Goal: Task Accomplishment & Management: Manage account settings

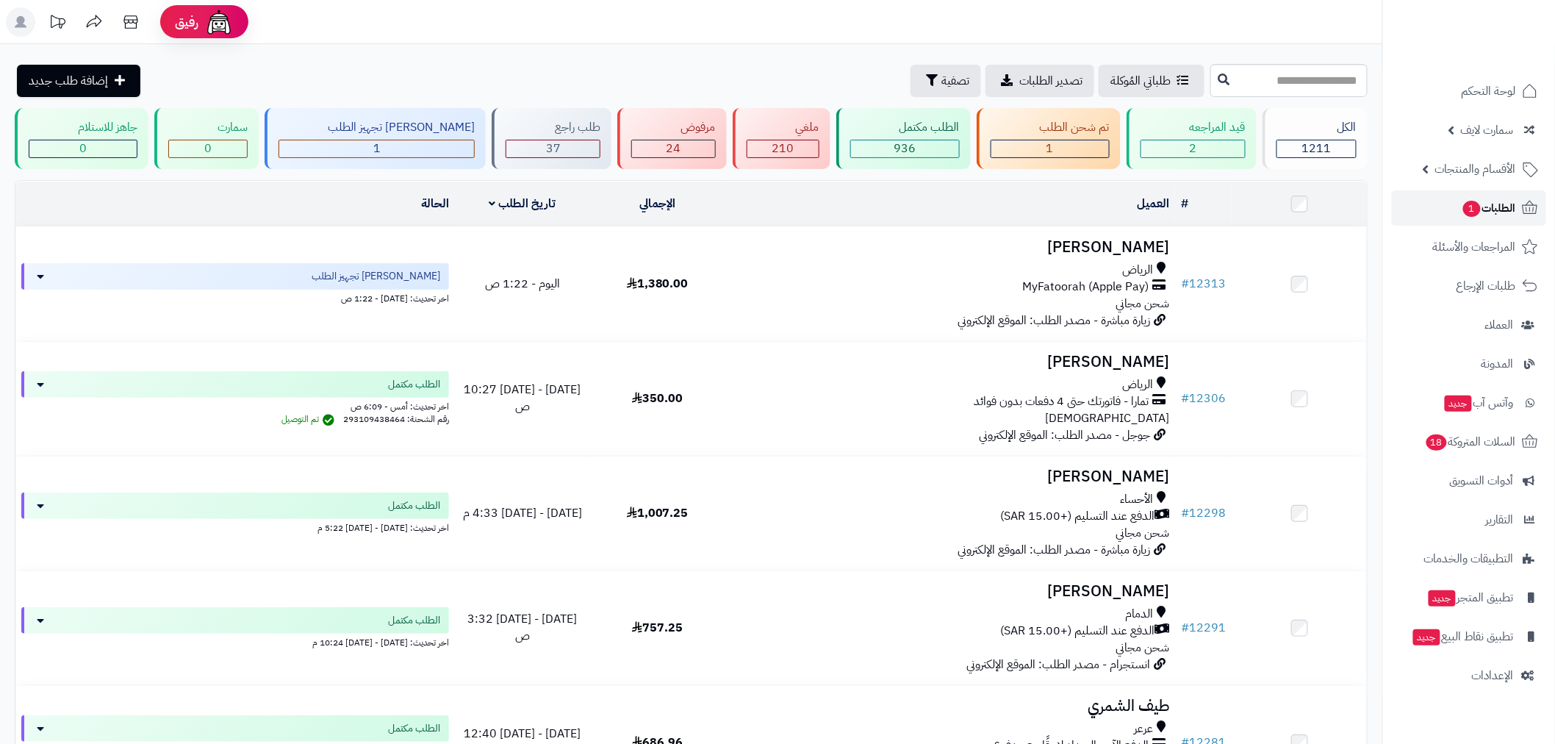
click at [1490, 215] on span "الطلبات 1" at bounding box center [1489, 208] width 54 height 21
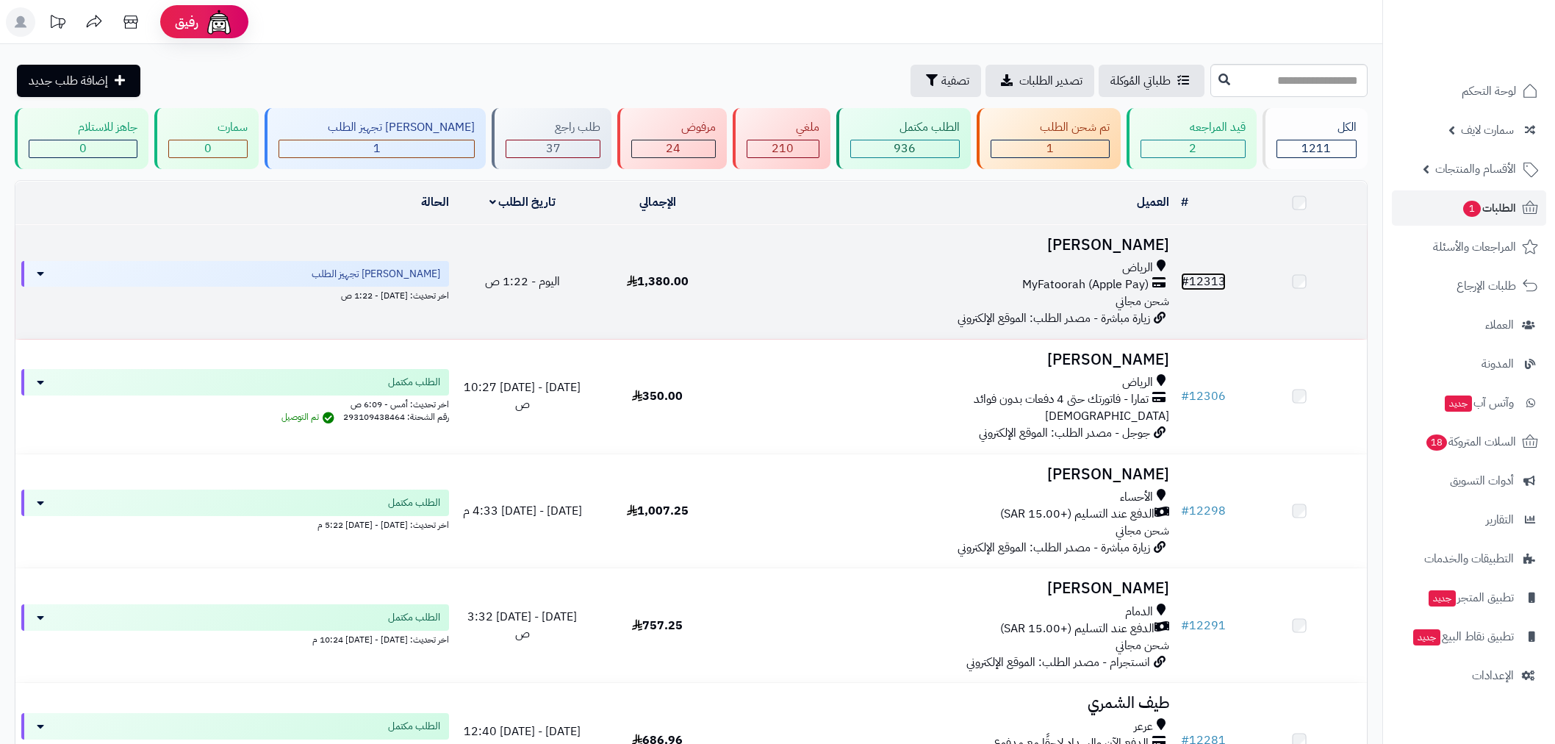
click at [1213, 278] on link "# 12313" at bounding box center [1203, 282] width 45 height 18
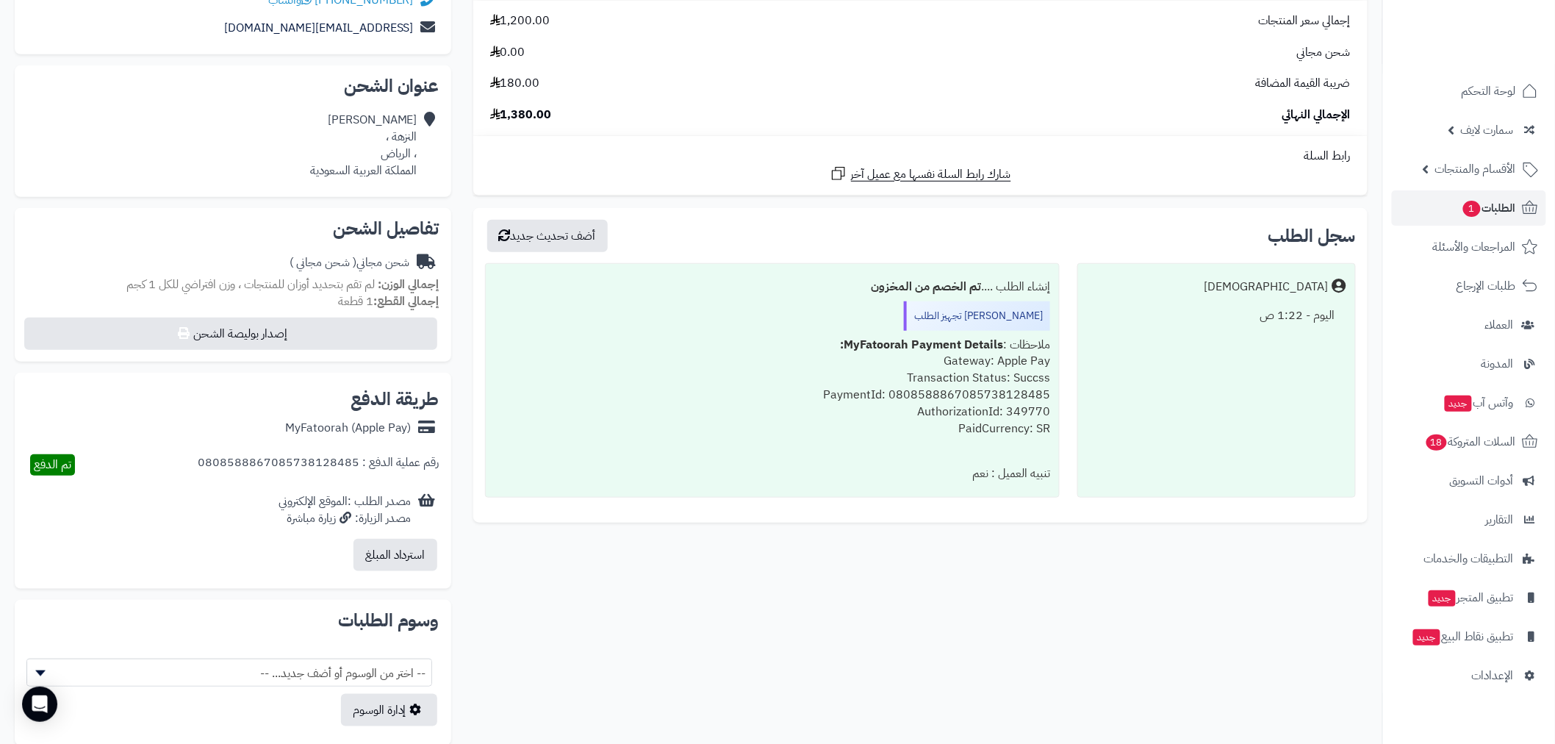
scroll to position [545, 0]
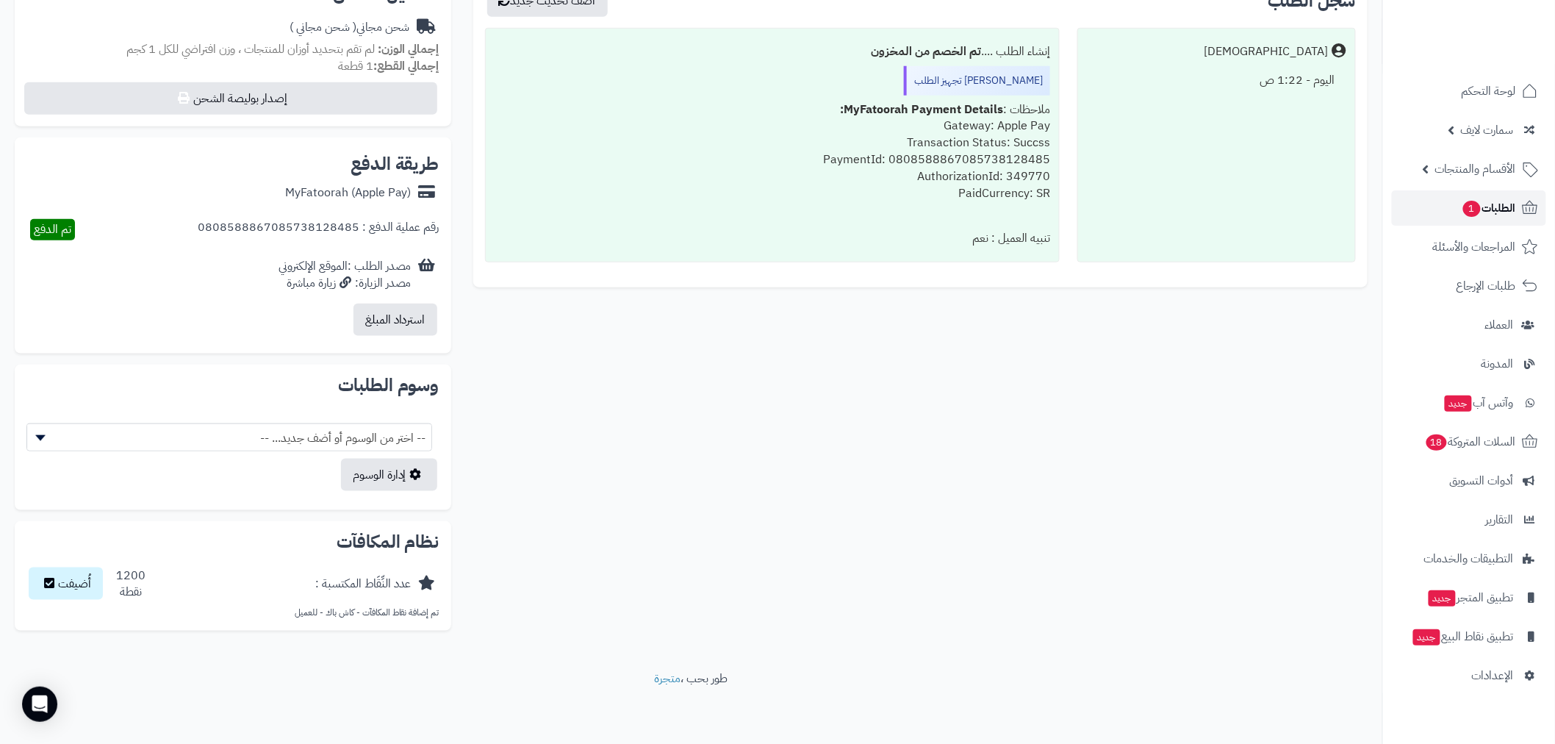
click at [1472, 214] on span "1" at bounding box center [1472, 209] width 18 height 16
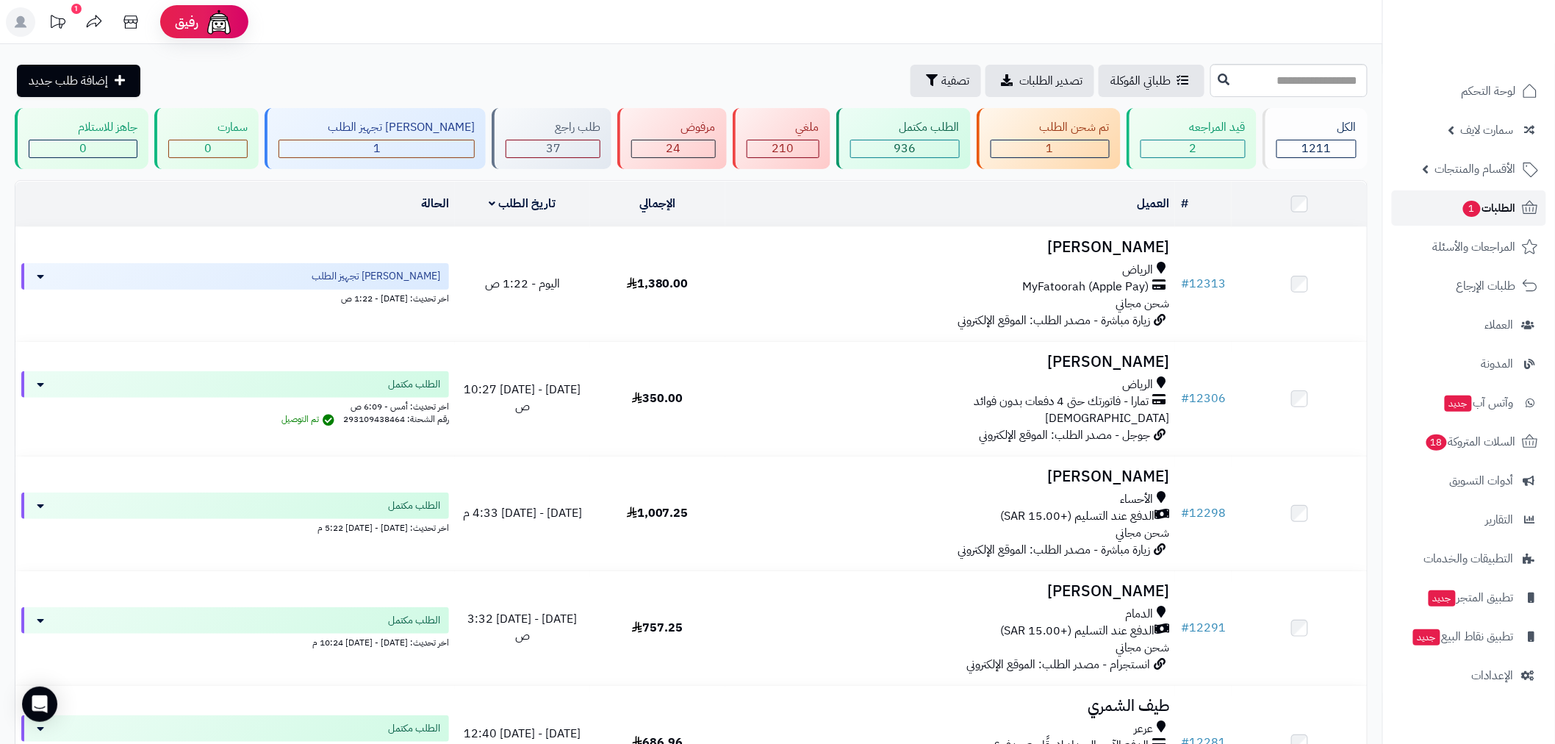
click at [1480, 207] on span "الطلبات 1" at bounding box center [1489, 208] width 54 height 21
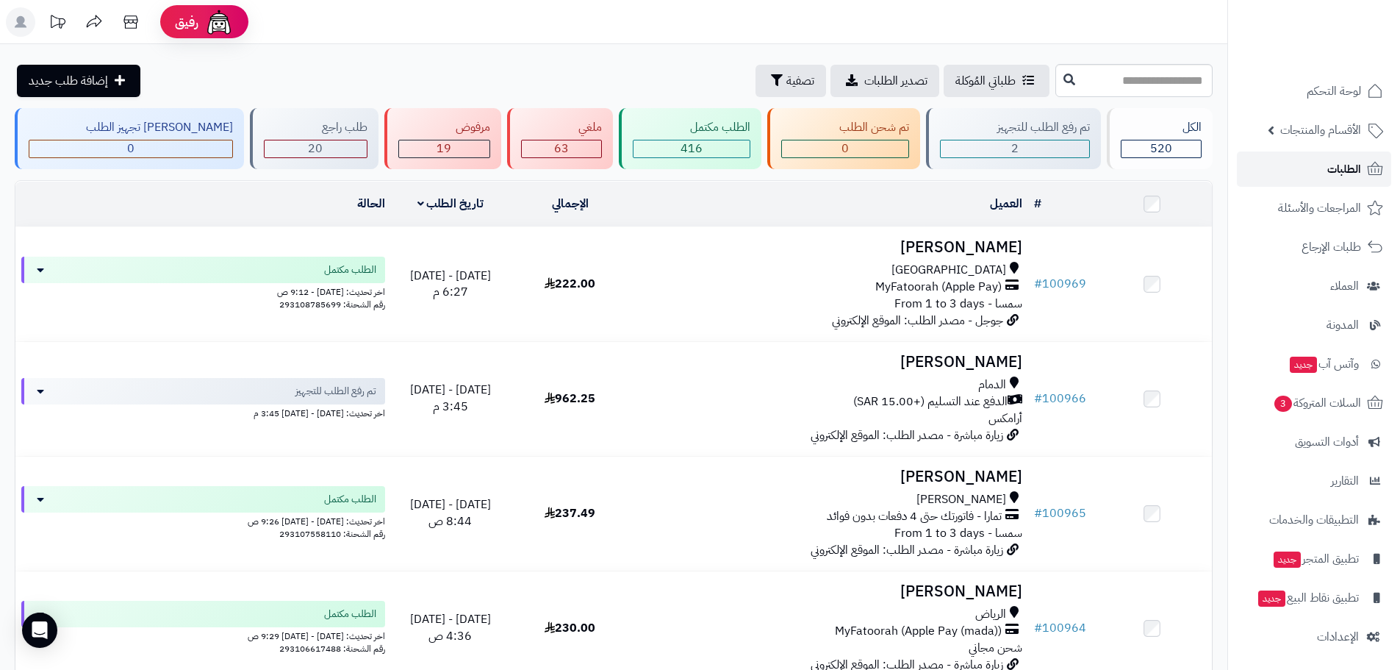
click at [1335, 167] on span "الطلبات" at bounding box center [1344, 169] width 34 height 21
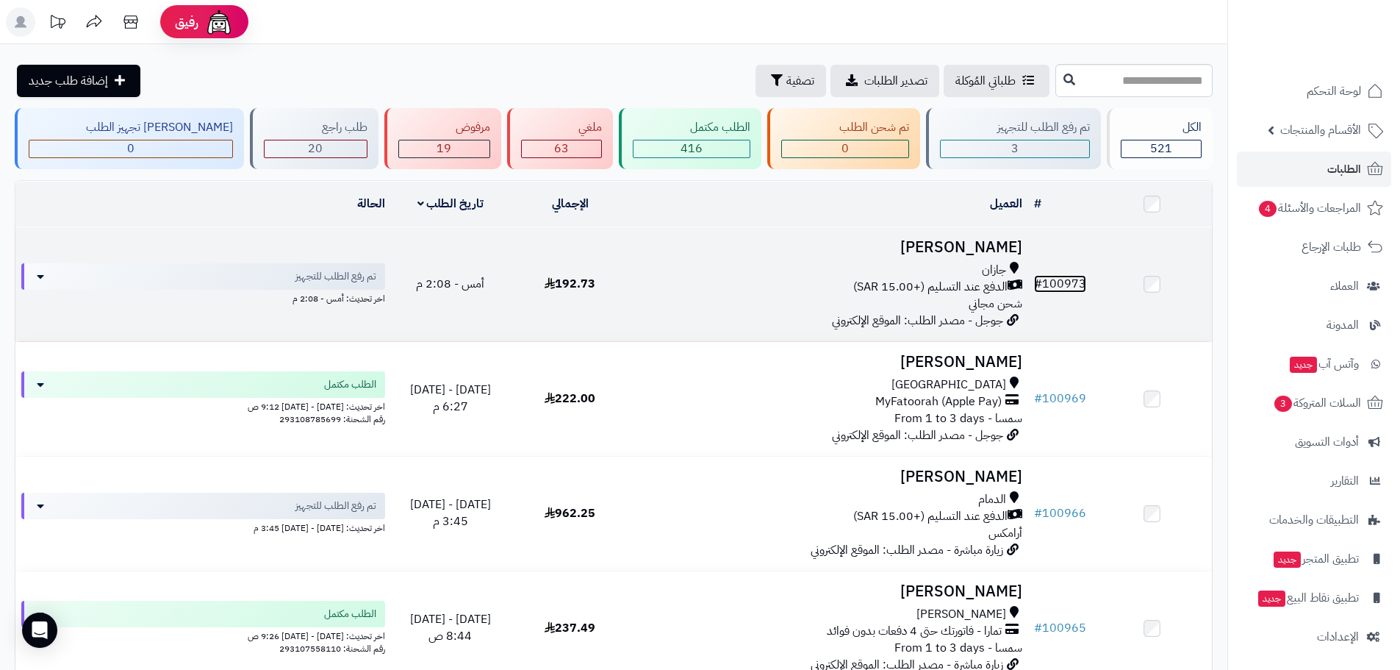
click at [1068, 279] on link "# 100973" at bounding box center [1060, 284] width 52 height 18
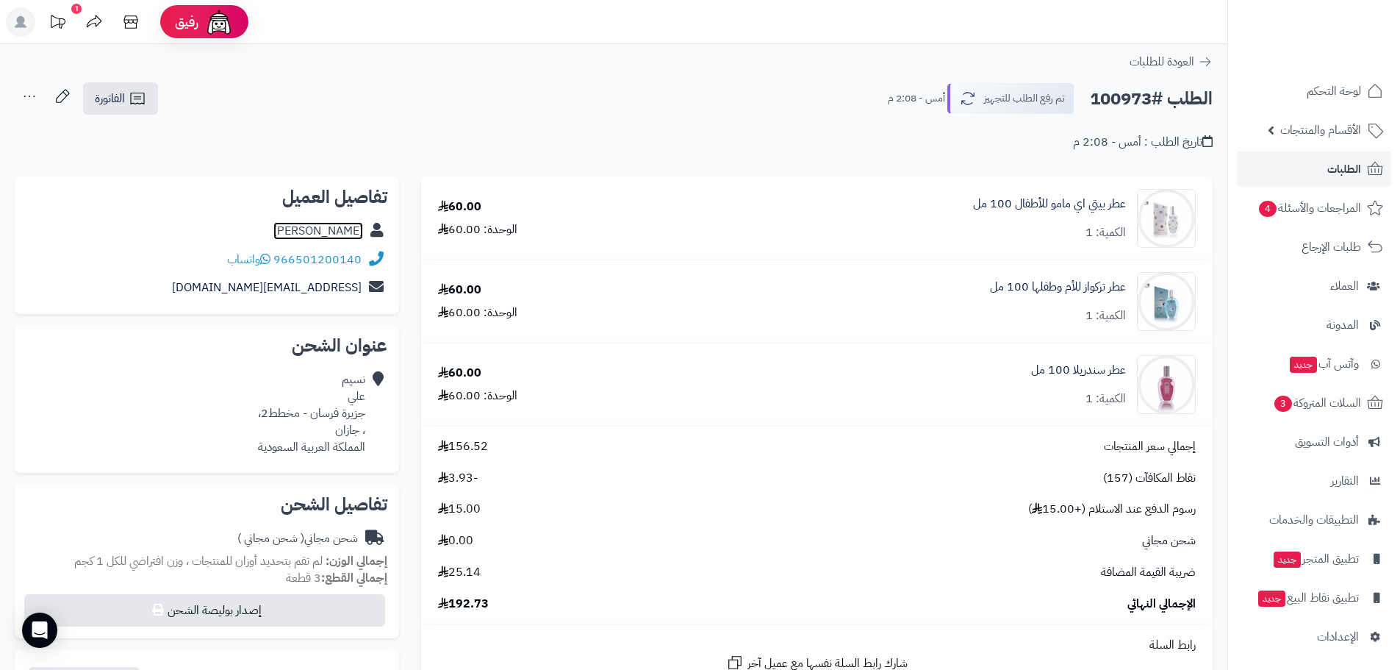
click at [331, 229] on link "نسيم علي" at bounding box center [318, 231] width 90 height 18
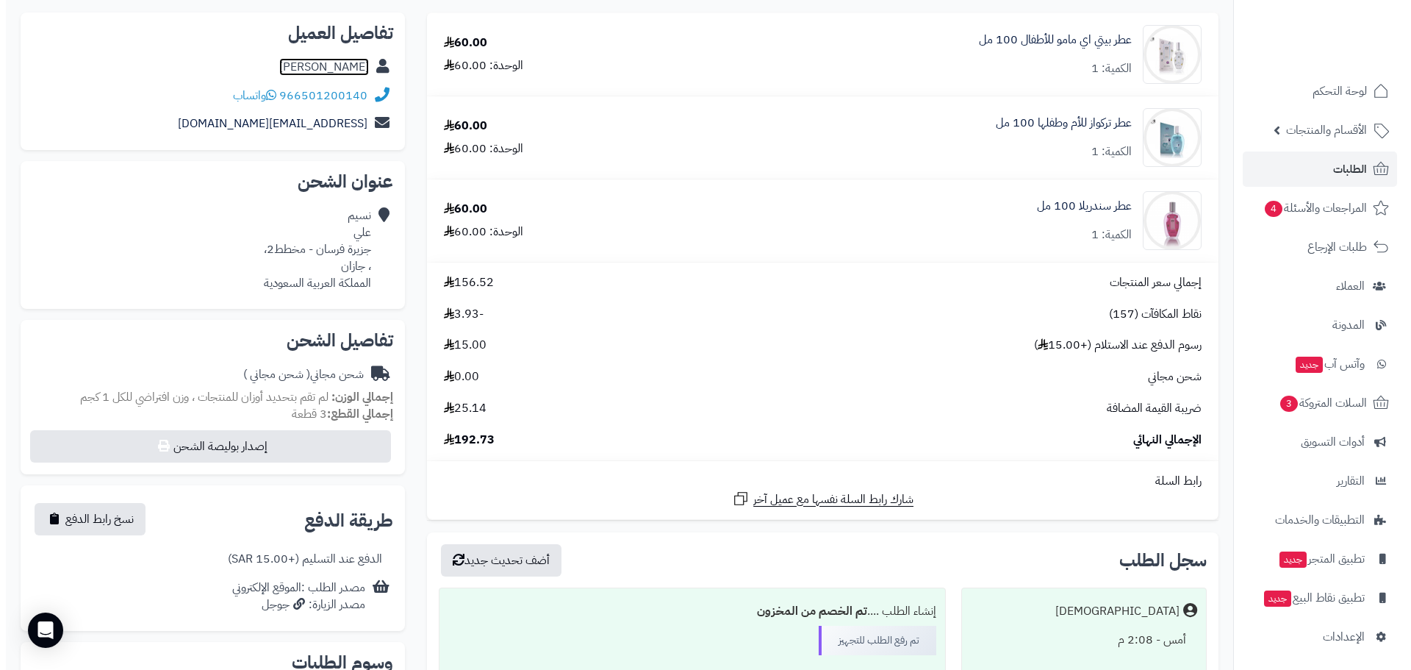
scroll to position [343, 0]
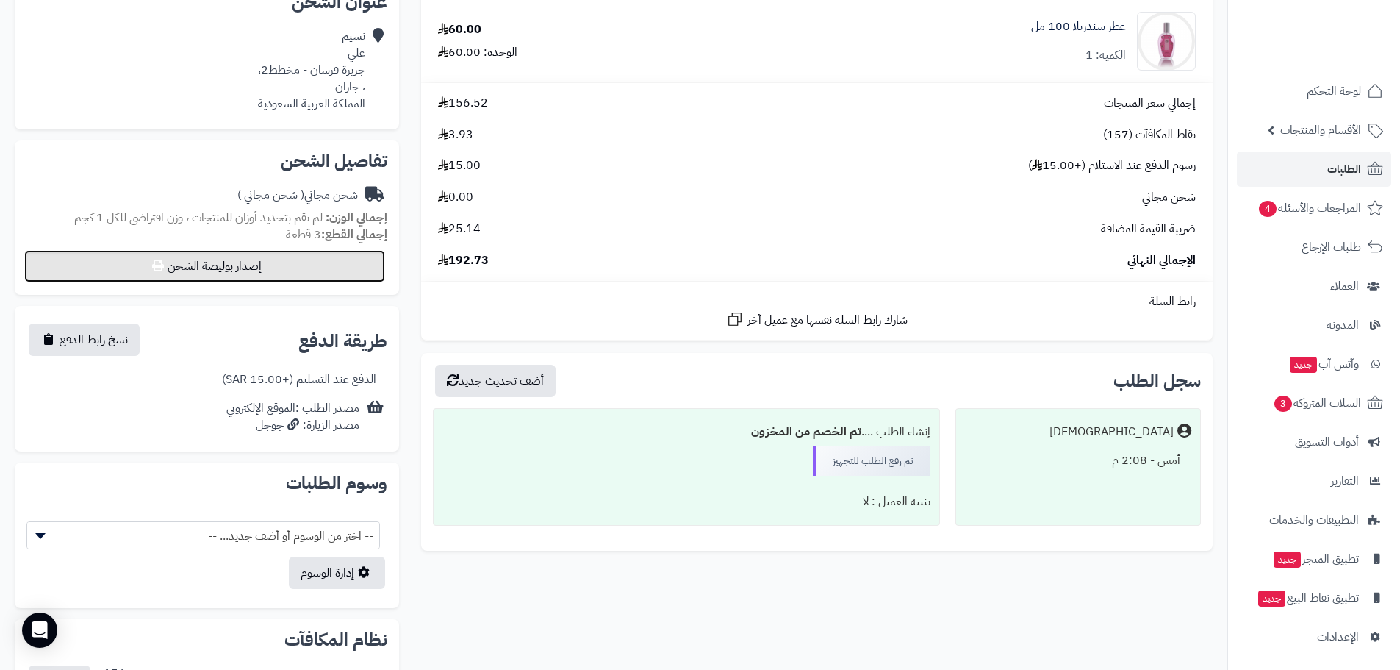
click at [261, 270] on button "إصدار بوليصة الشحن" at bounding box center [204, 266] width 361 height 32
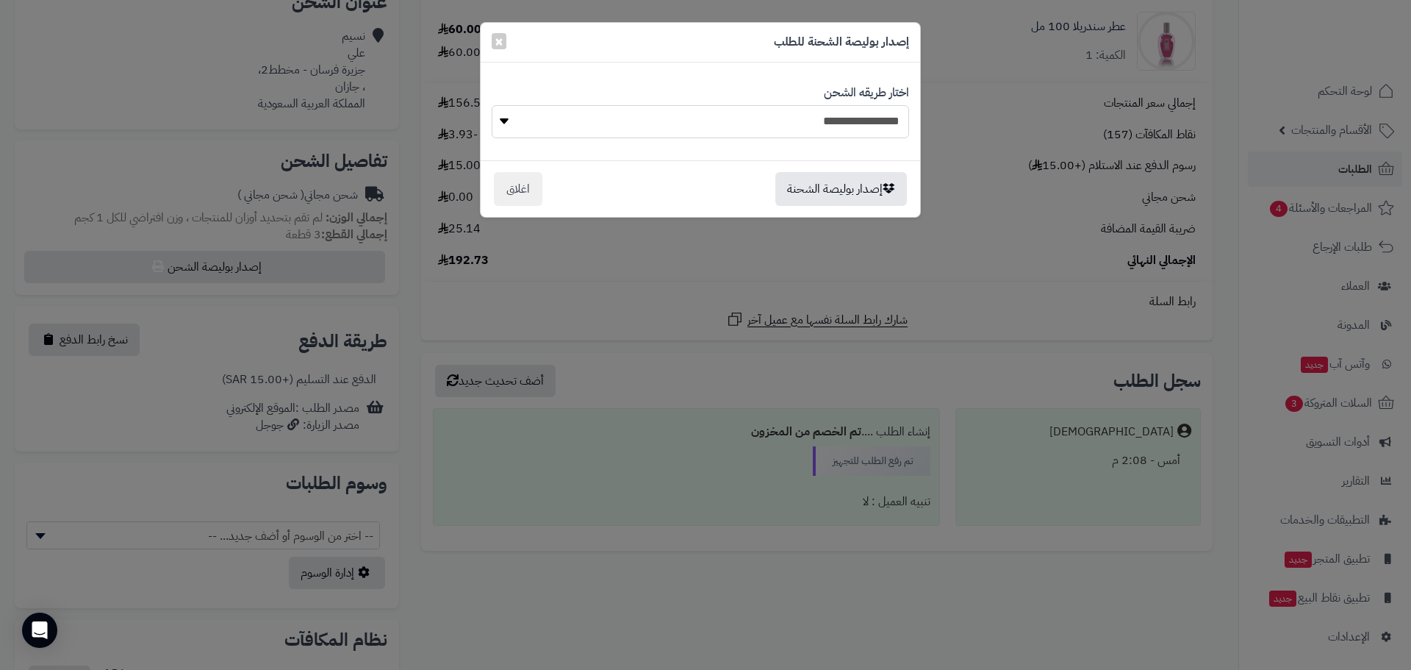
click at [780, 118] on select "**********" at bounding box center [700, 121] width 417 height 33
select select "****"
click at [492, 105] on select "**********" at bounding box center [700, 121] width 417 height 33
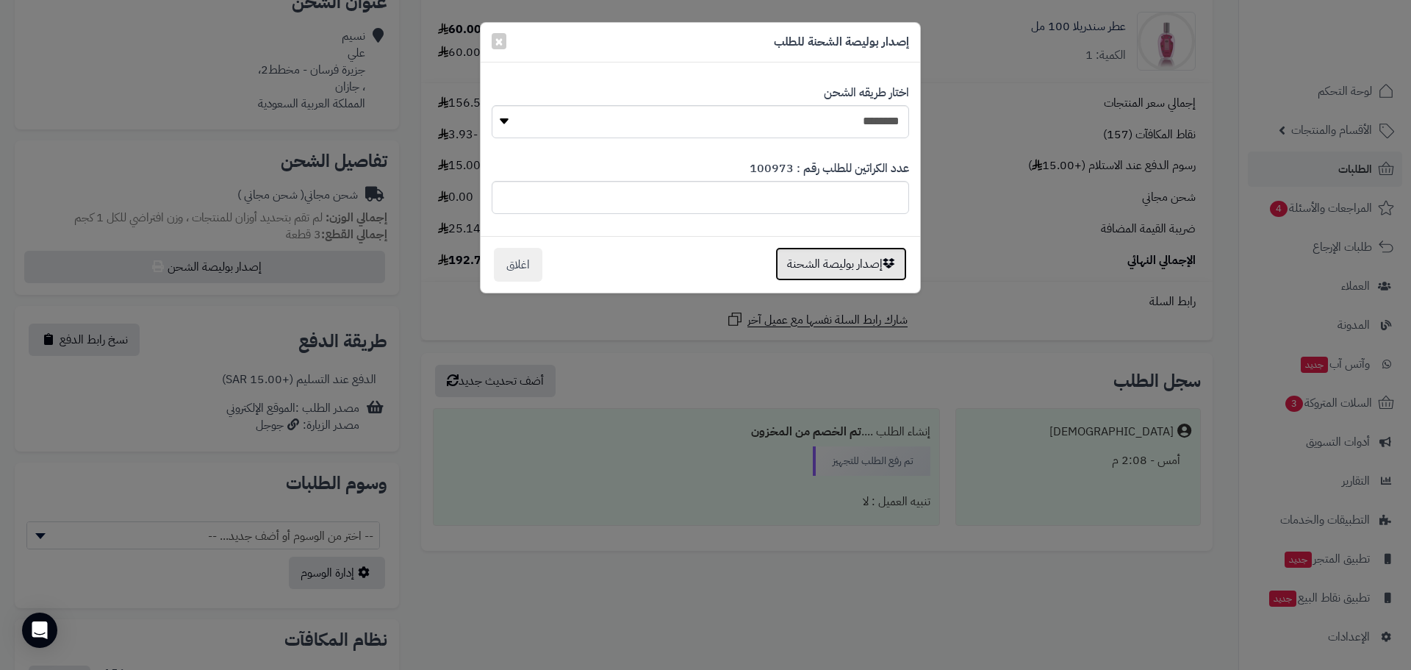
click at [850, 264] on button "إصدار بوليصة الشحنة" at bounding box center [841, 264] width 132 height 34
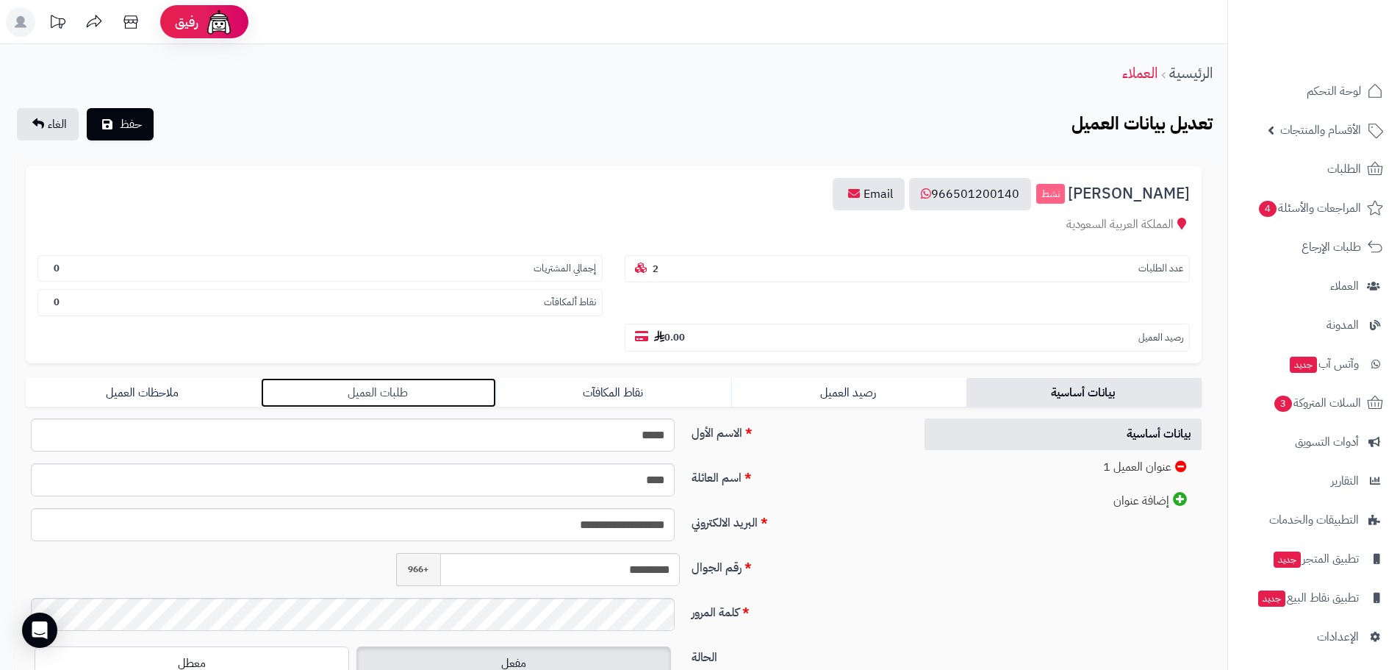
click at [399, 394] on link "طلبات العميل" at bounding box center [378, 392] width 235 height 29
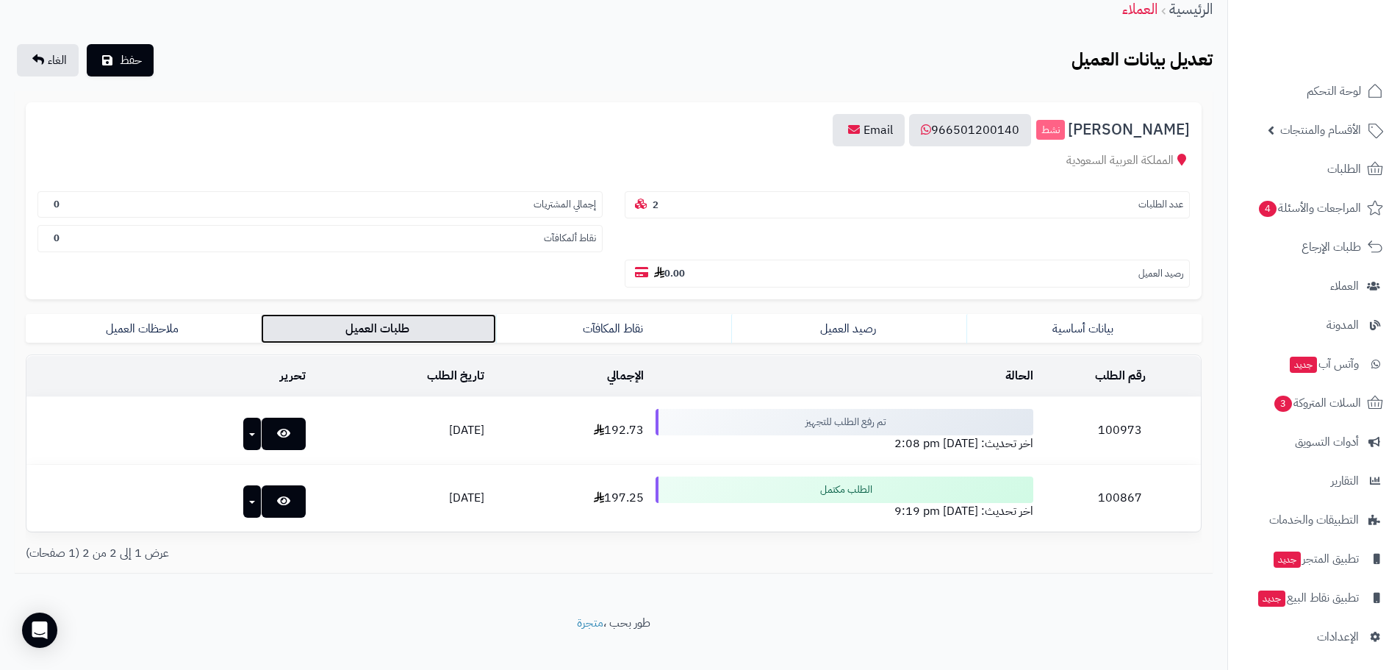
scroll to position [82, 0]
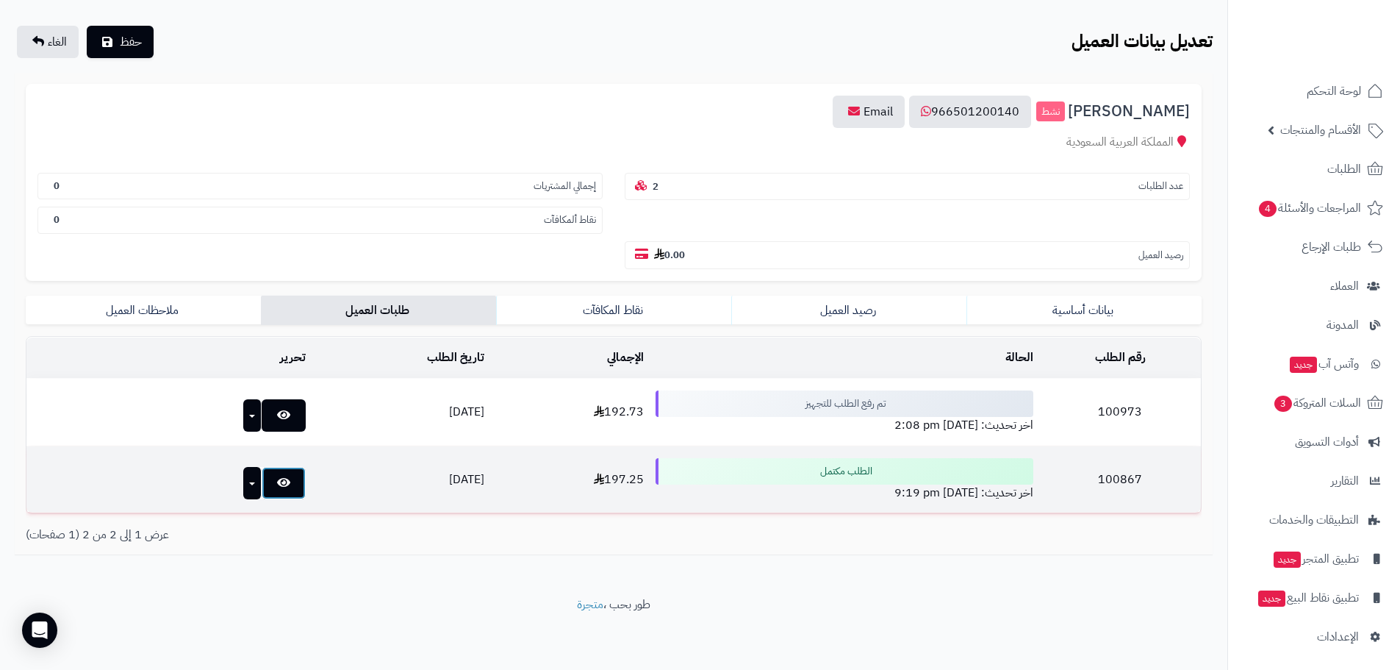
click at [262, 479] on link at bounding box center [284, 483] width 44 height 32
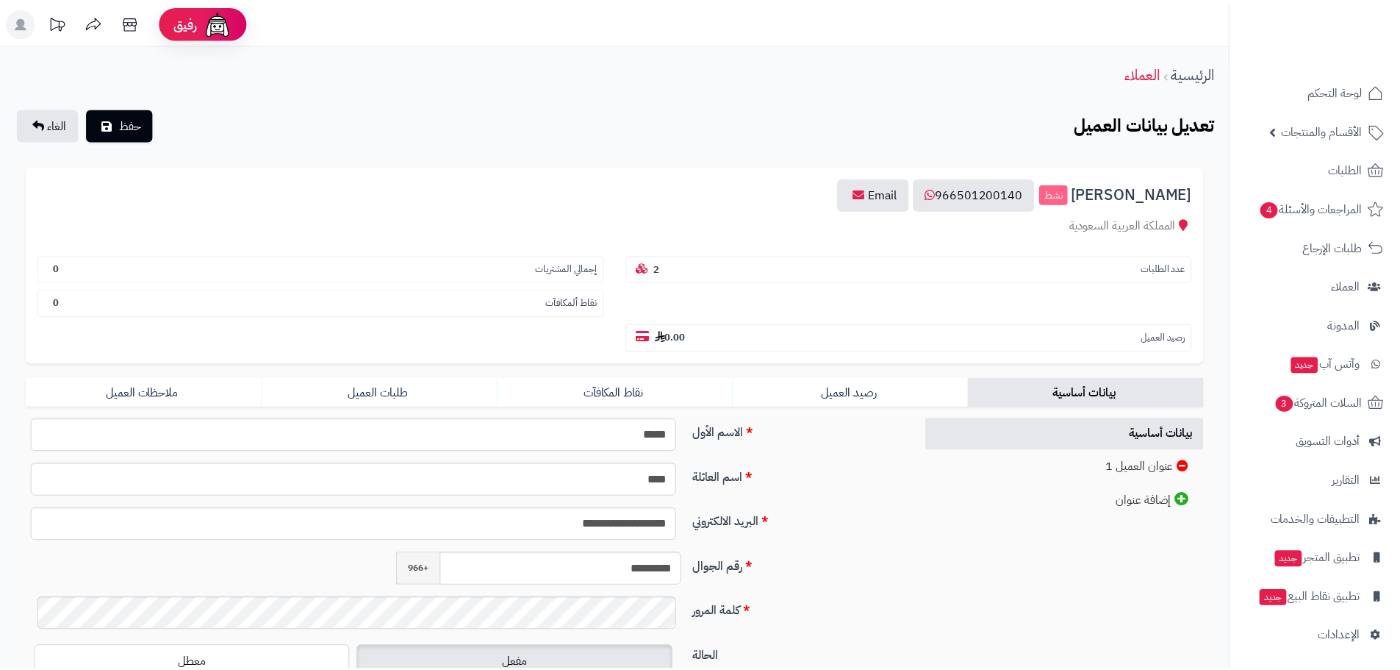
scroll to position [82, 0]
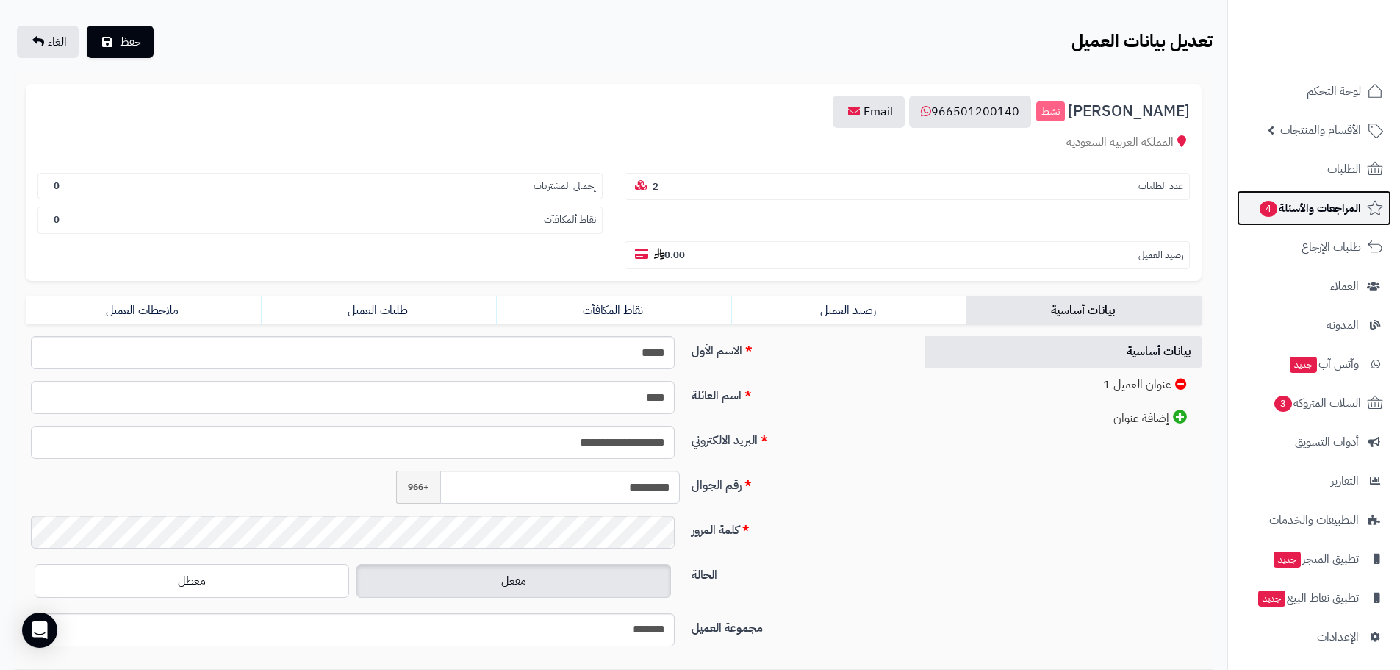
click at [1310, 208] on span "المراجعات والأسئلة 4" at bounding box center [1309, 208] width 103 height 21
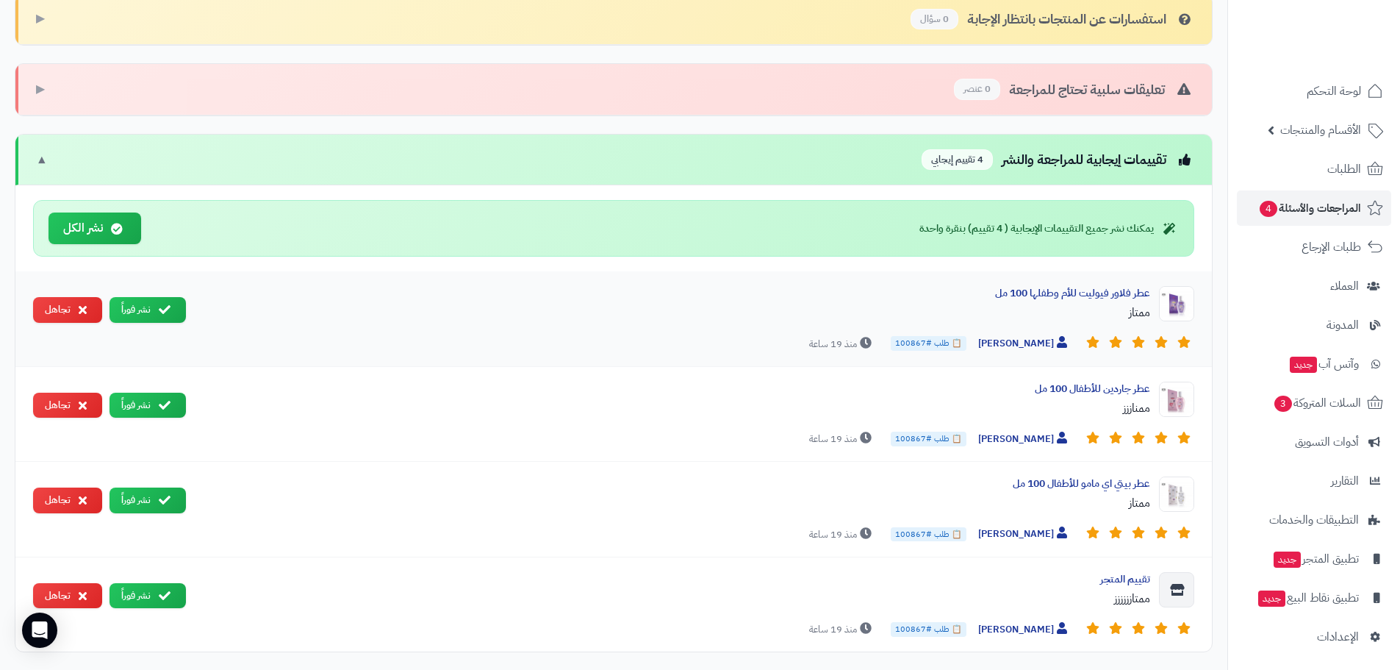
scroll to position [514, 0]
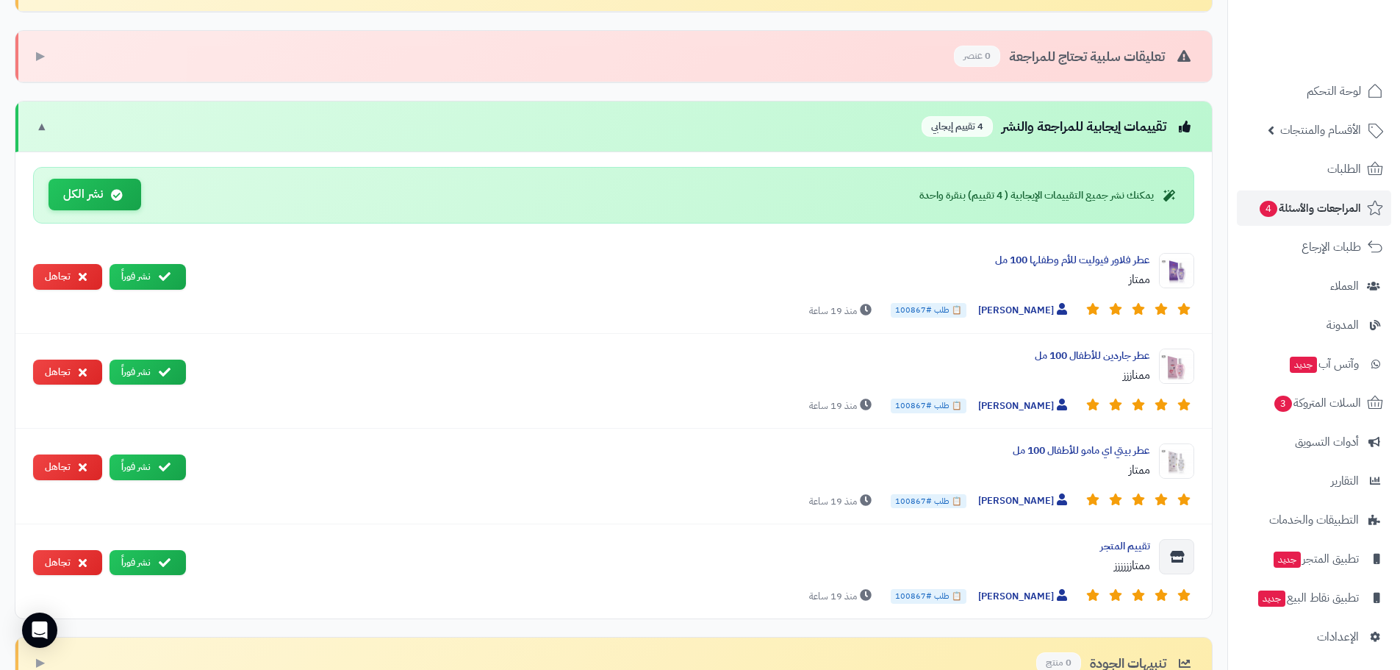
click at [83, 190] on button "نشر الكل" at bounding box center [95, 195] width 93 height 32
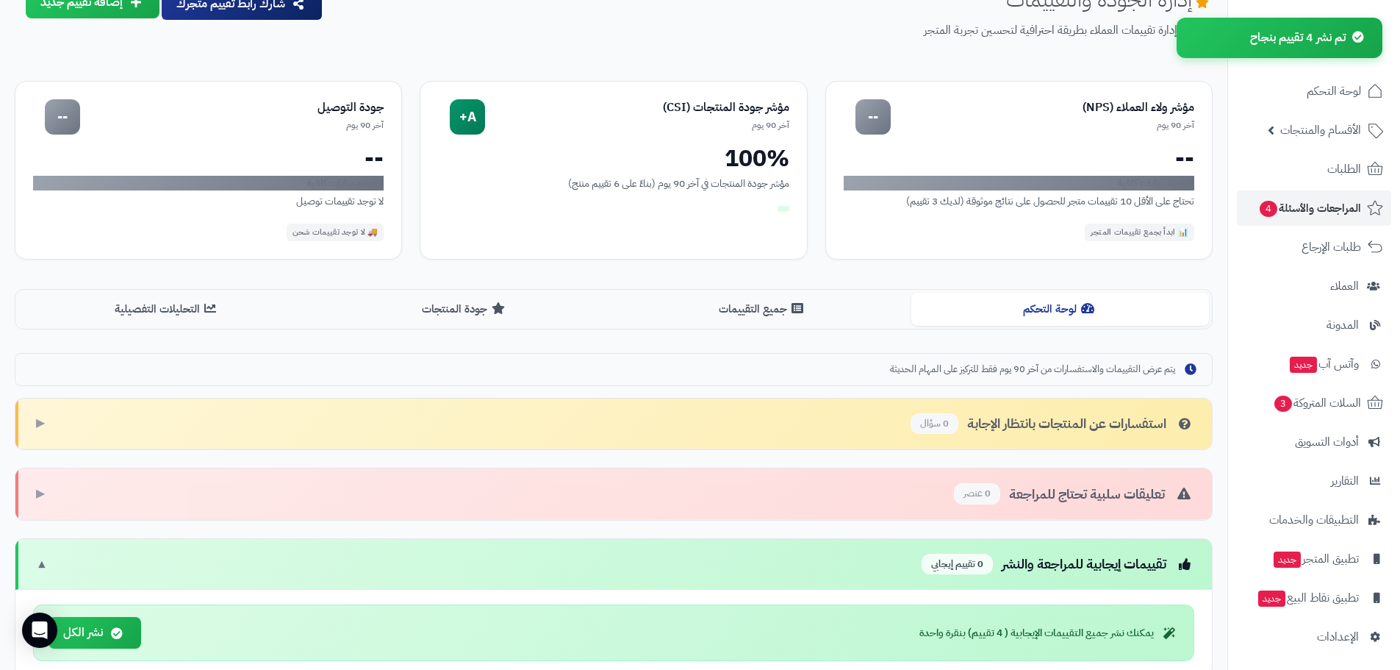
scroll to position [0, 0]
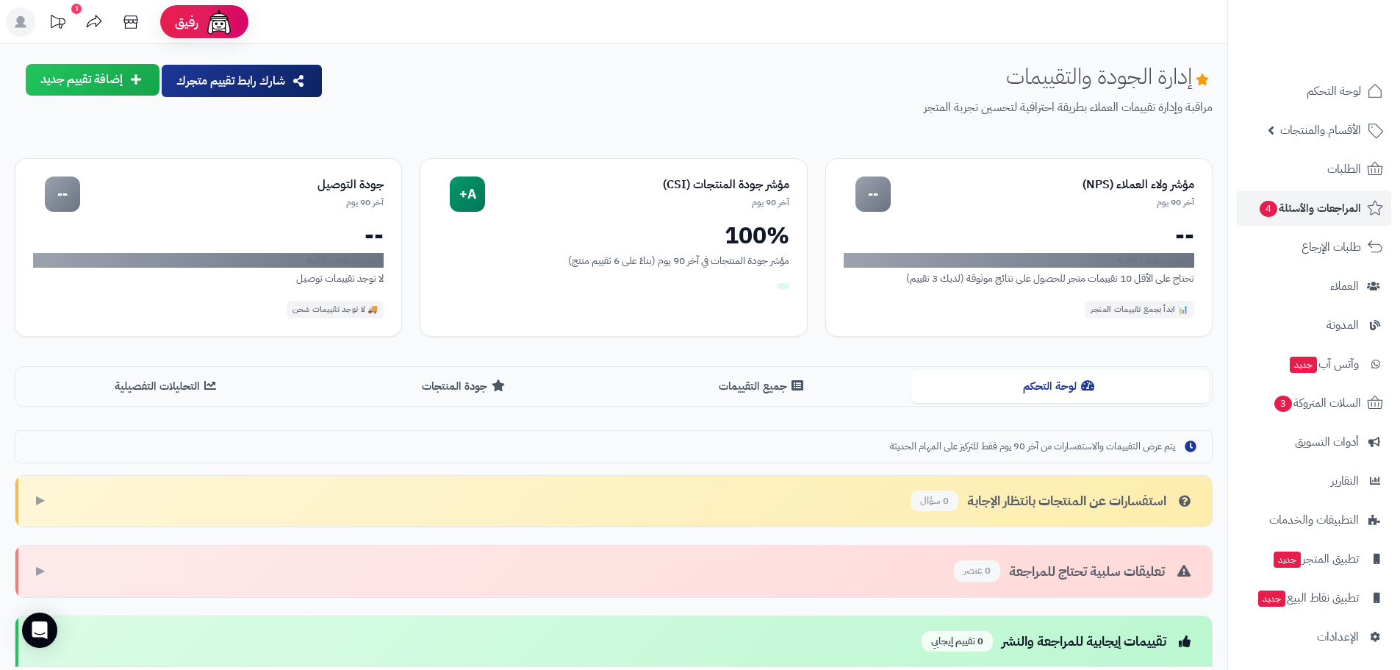
click at [709, 80] on div "إدارة الجودة والتقييمات مراقبة وإدارة تقييمات العملاء بطريقة احترافية لتحسين تج…" at bounding box center [774, 102] width 878 height 76
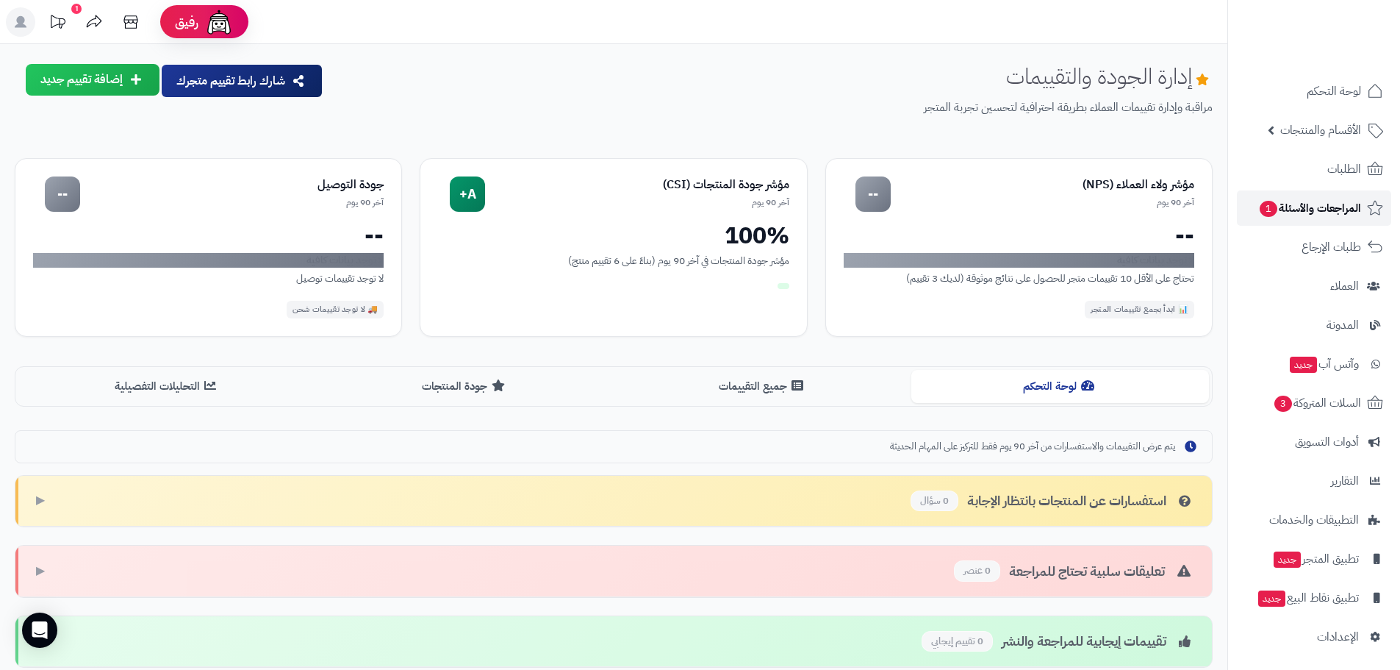
click at [1309, 209] on span "المراجعات والأسئلة 1" at bounding box center [1309, 208] width 103 height 21
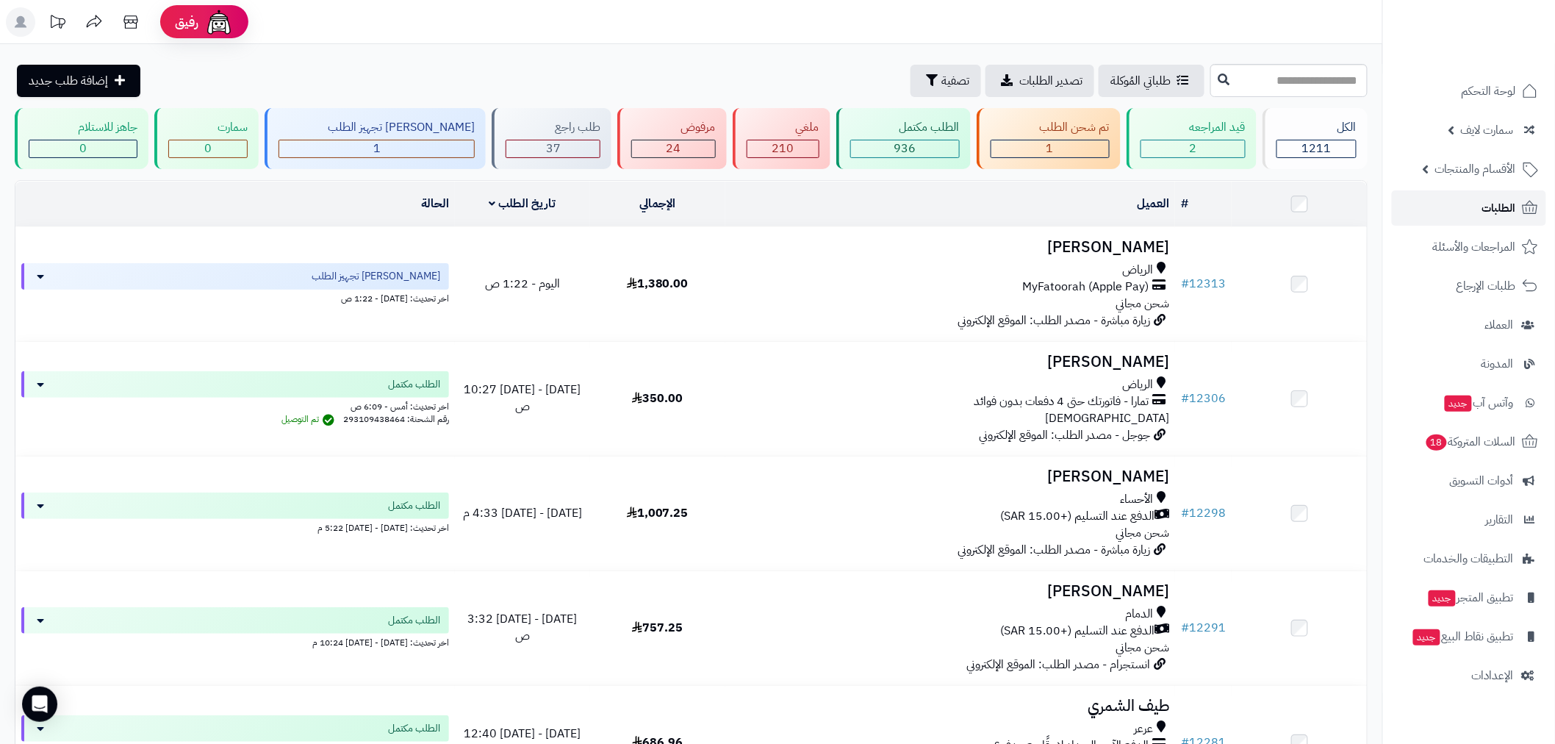
click at [1481, 209] on link "الطلبات" at bounding box center [1469, 207] width 154 height 35
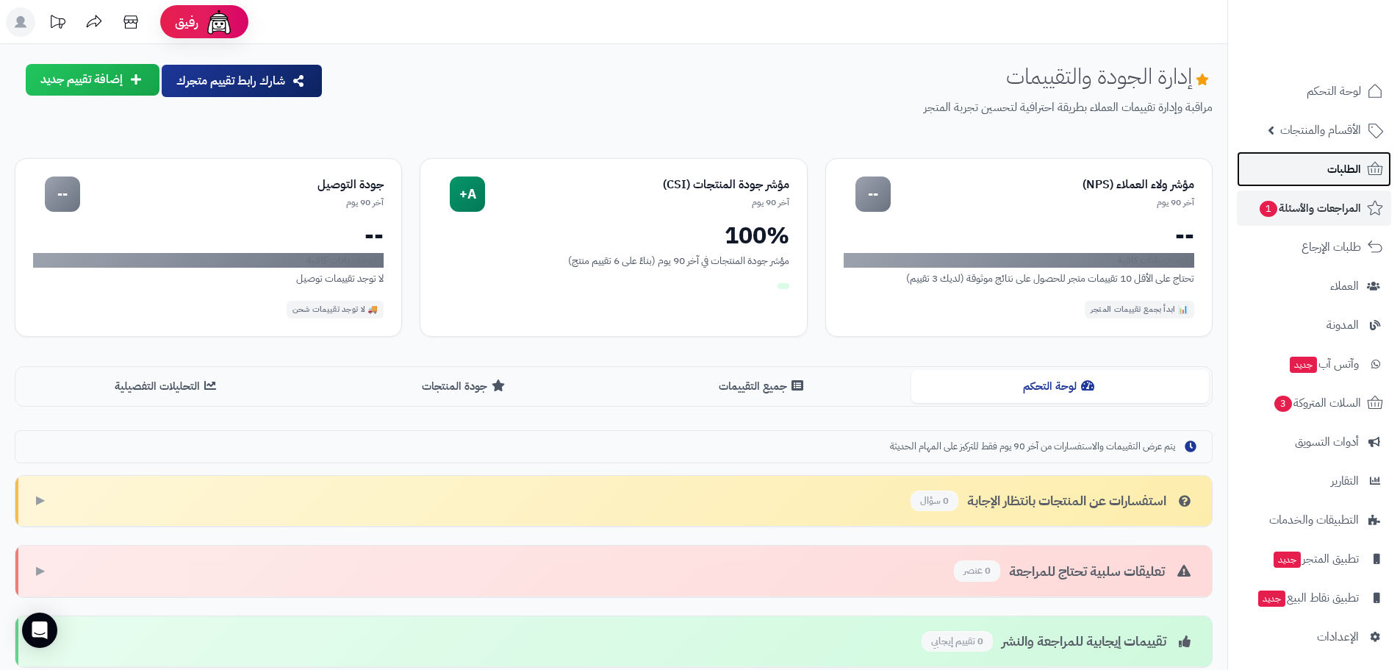
click at [1318, 168] on link "الطلبات" at bounding box center [1314, 168] width 154 height 35
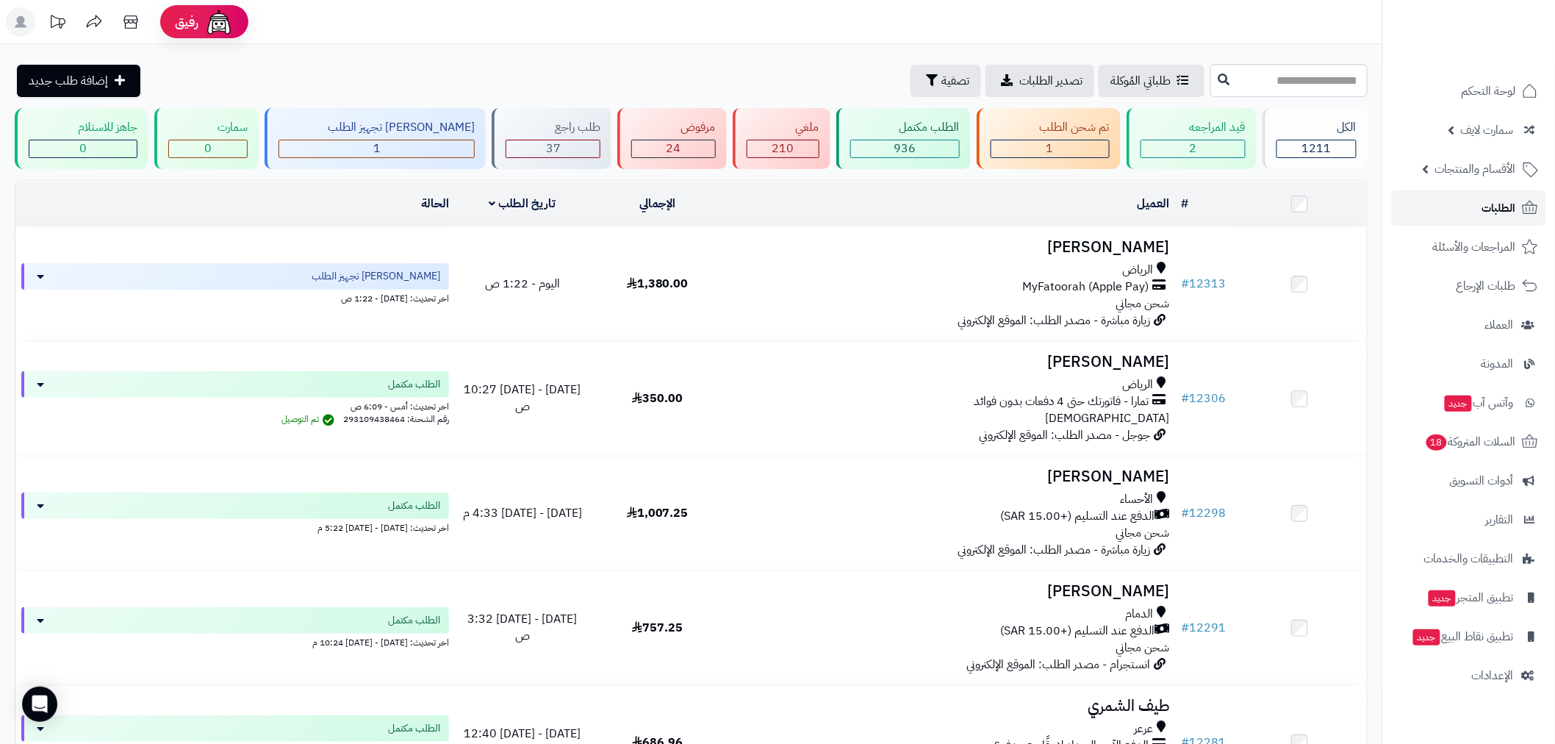
click at [1480, 204] on link "الطلبات" at bounding box center [1469, 207] width 154 height 35
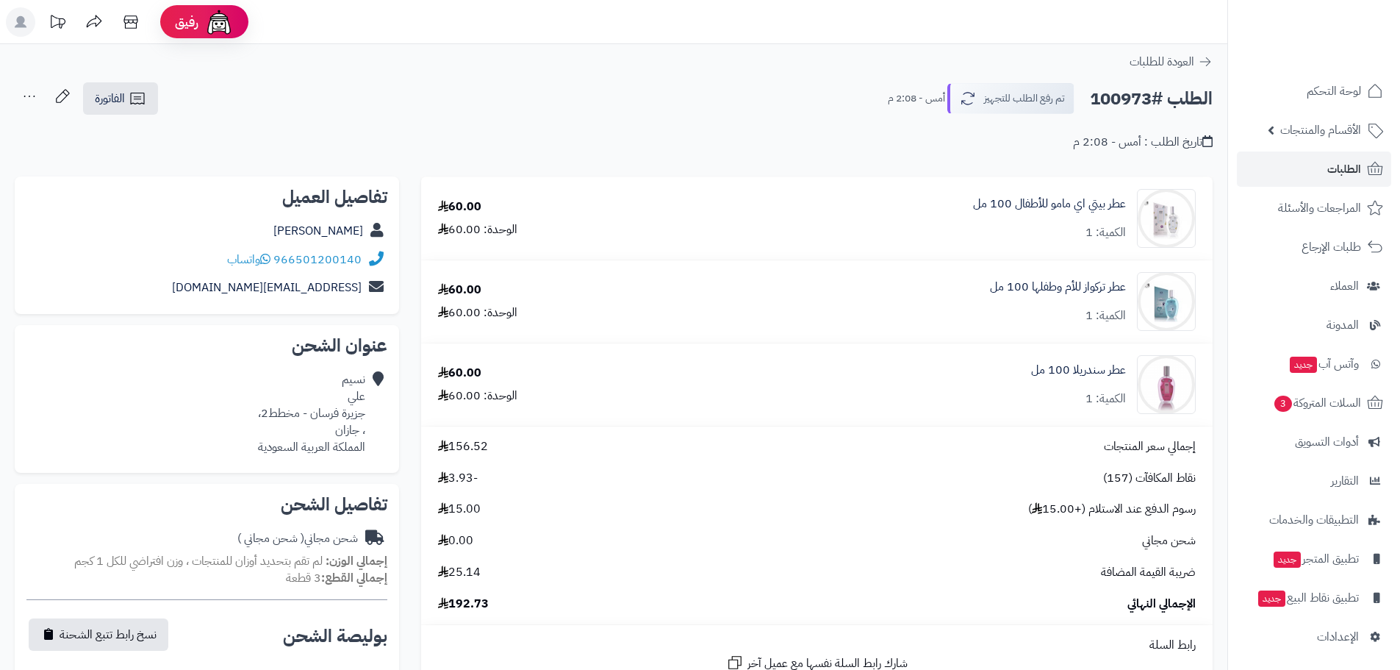
scroll to position [343, 0]
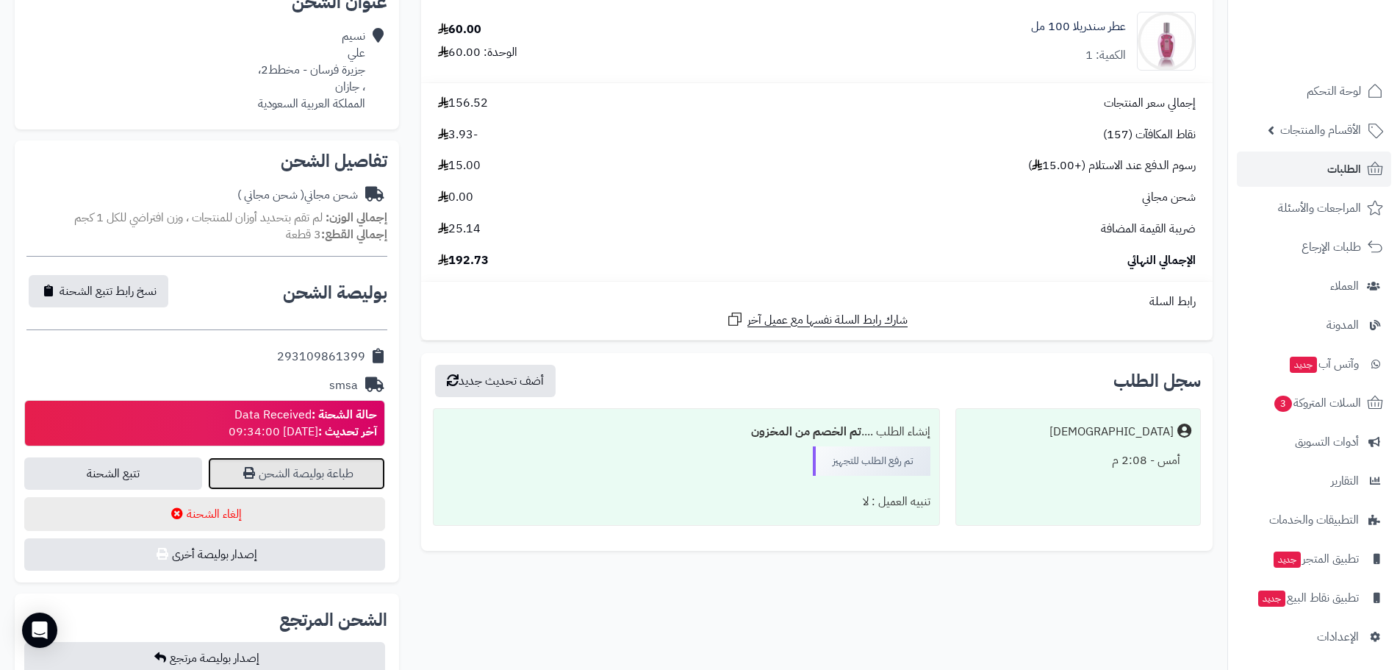
click at [315, 475] on link "طباعة بوليصة الشحن" at bounding box center [297, 473] width 178 height 32
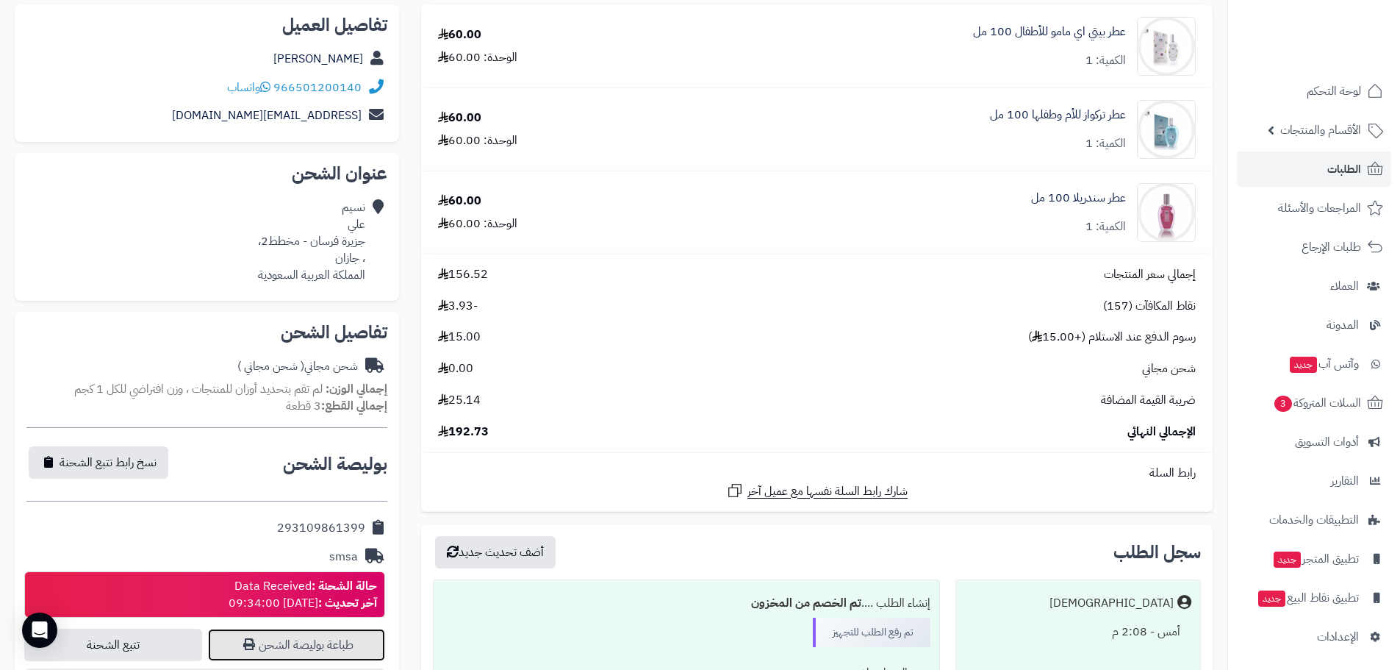
scroll to position [0, 0]
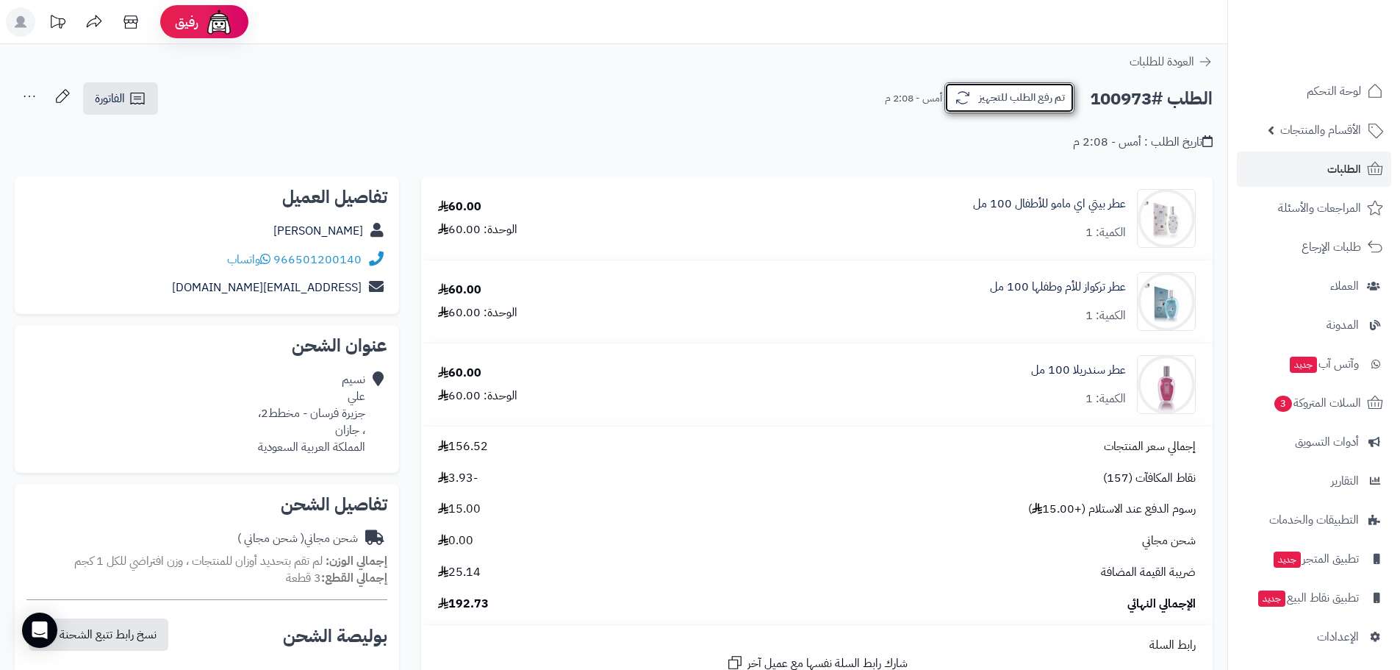
click at [1034, 98] on button "تم رفع الطلب للتجهيز" at bounding box center [1009, 97] width 130 height 31
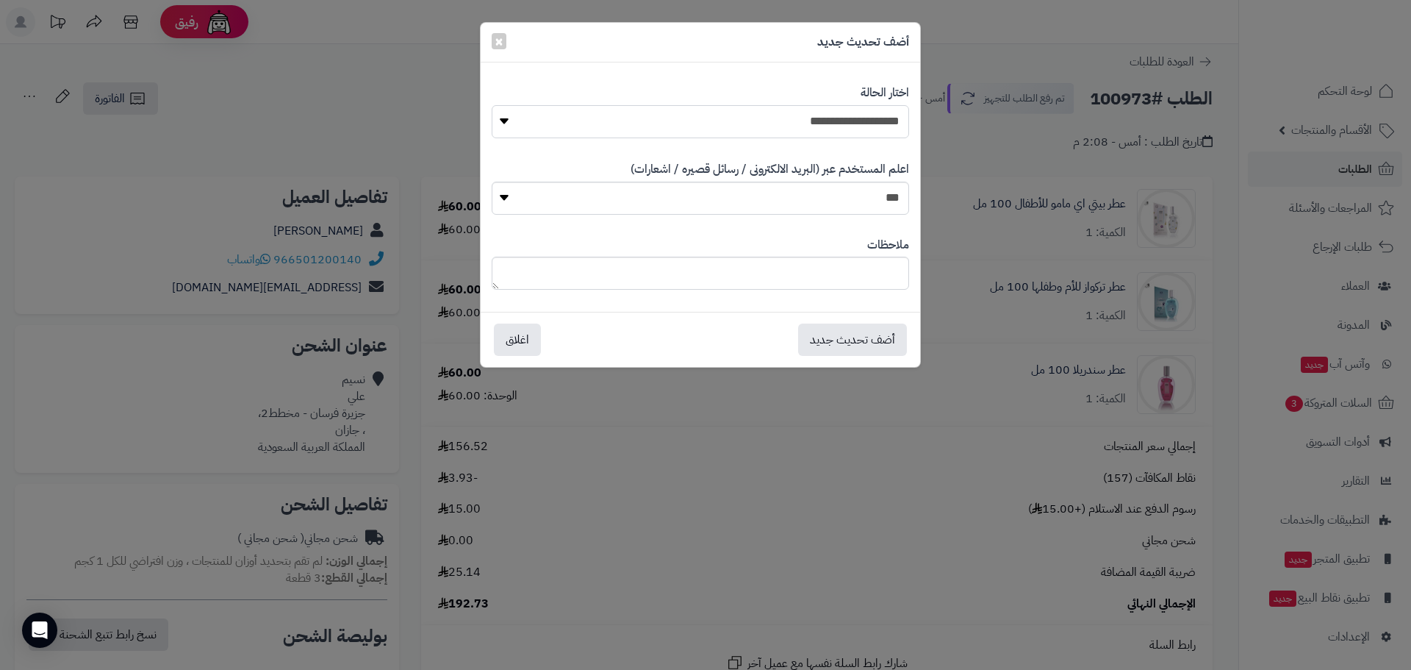
click at [851, 119] on select "**********" at bounding box center [700, 121] width 417 height 33
select select "*"
click at [492, 105] on select "**********" at bounding box center [700, 121] width 417 height 33
click at [867, 332] on button "أضف تحديث جديد" at bounding box center [852, 339] width 109 height 32
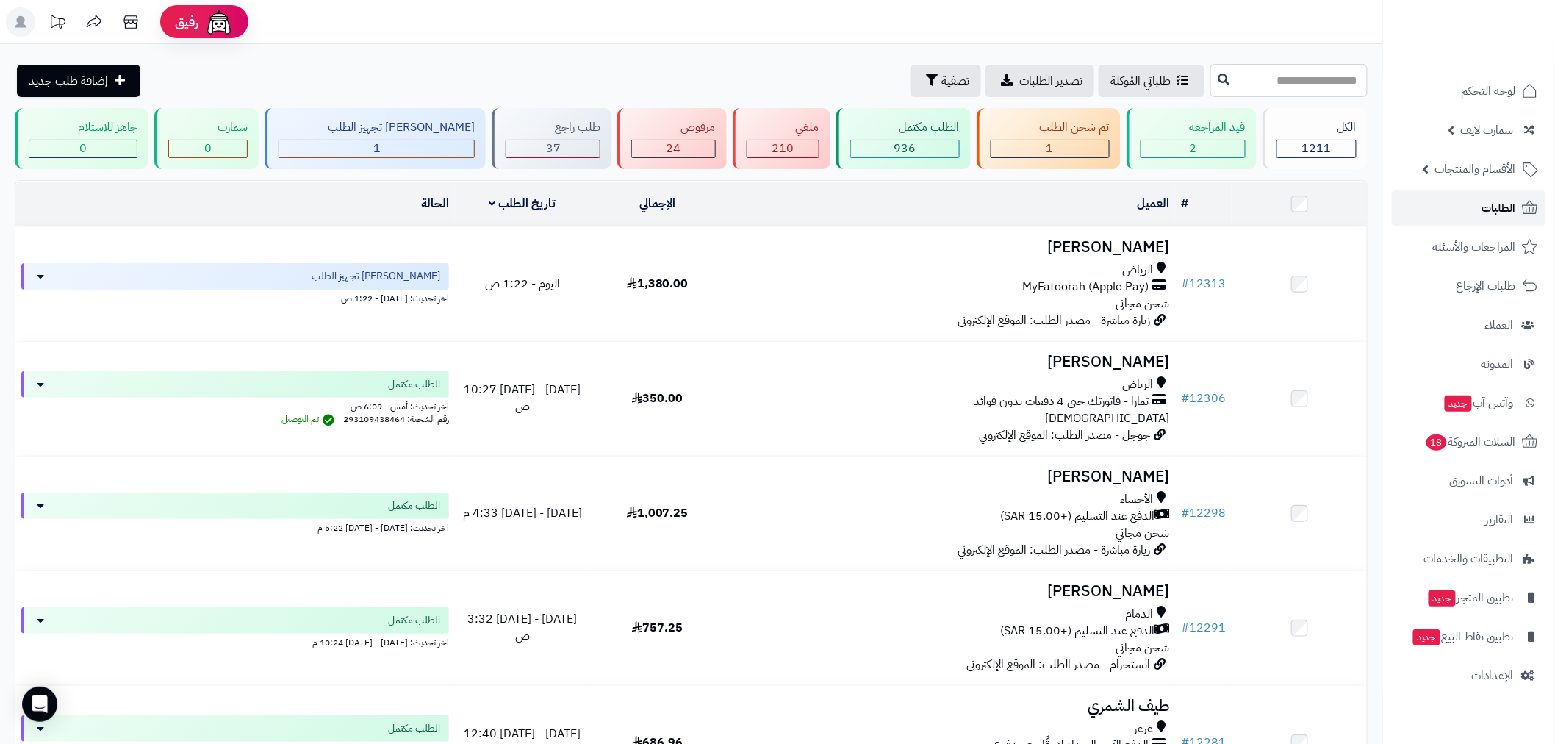
click at [1508, 215] on span "الطلبات" at bounding box center [1499, 208] width 34 height 21
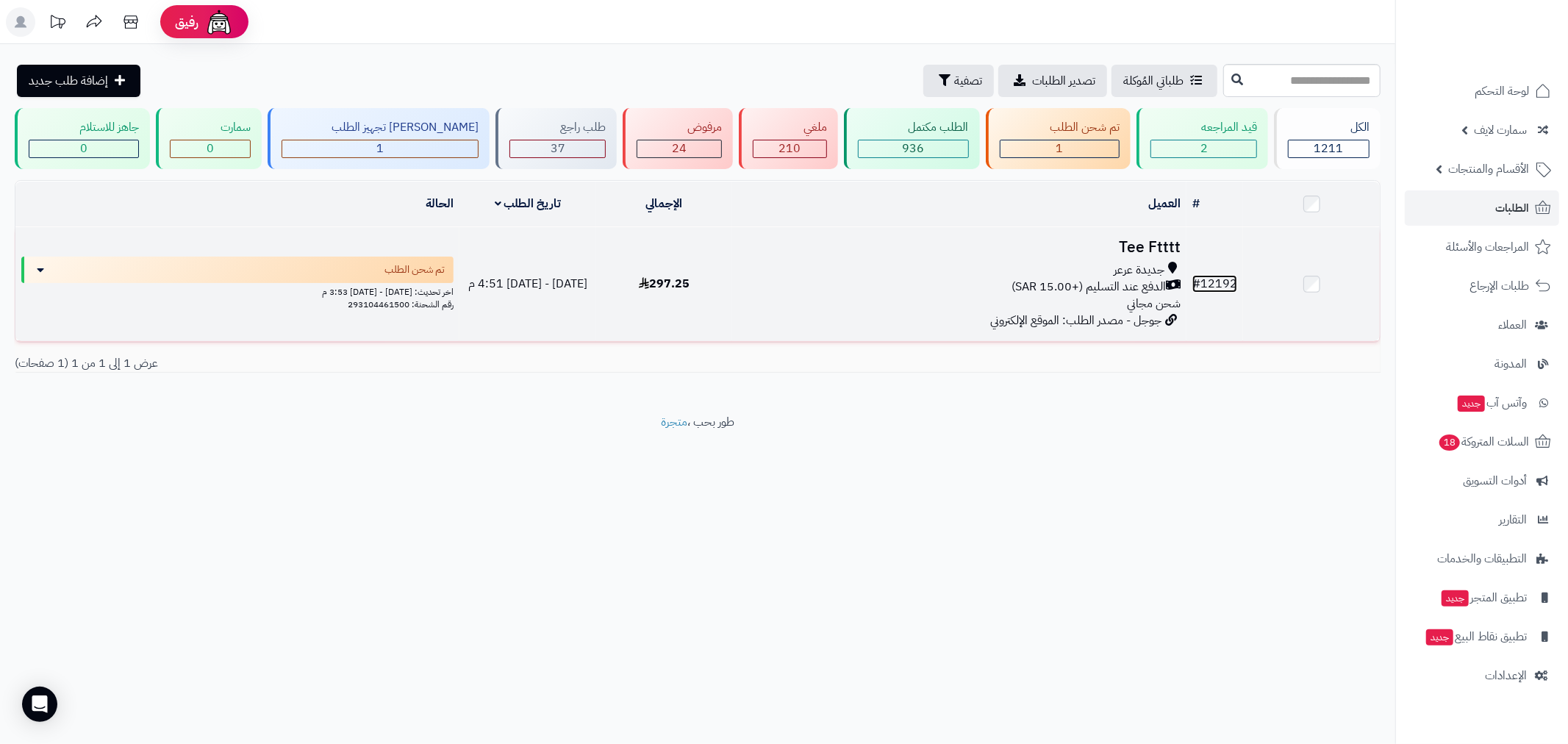
click at [1225, 281] on link "# 12192" at bounding box center [1214, 284] width 45 height 18
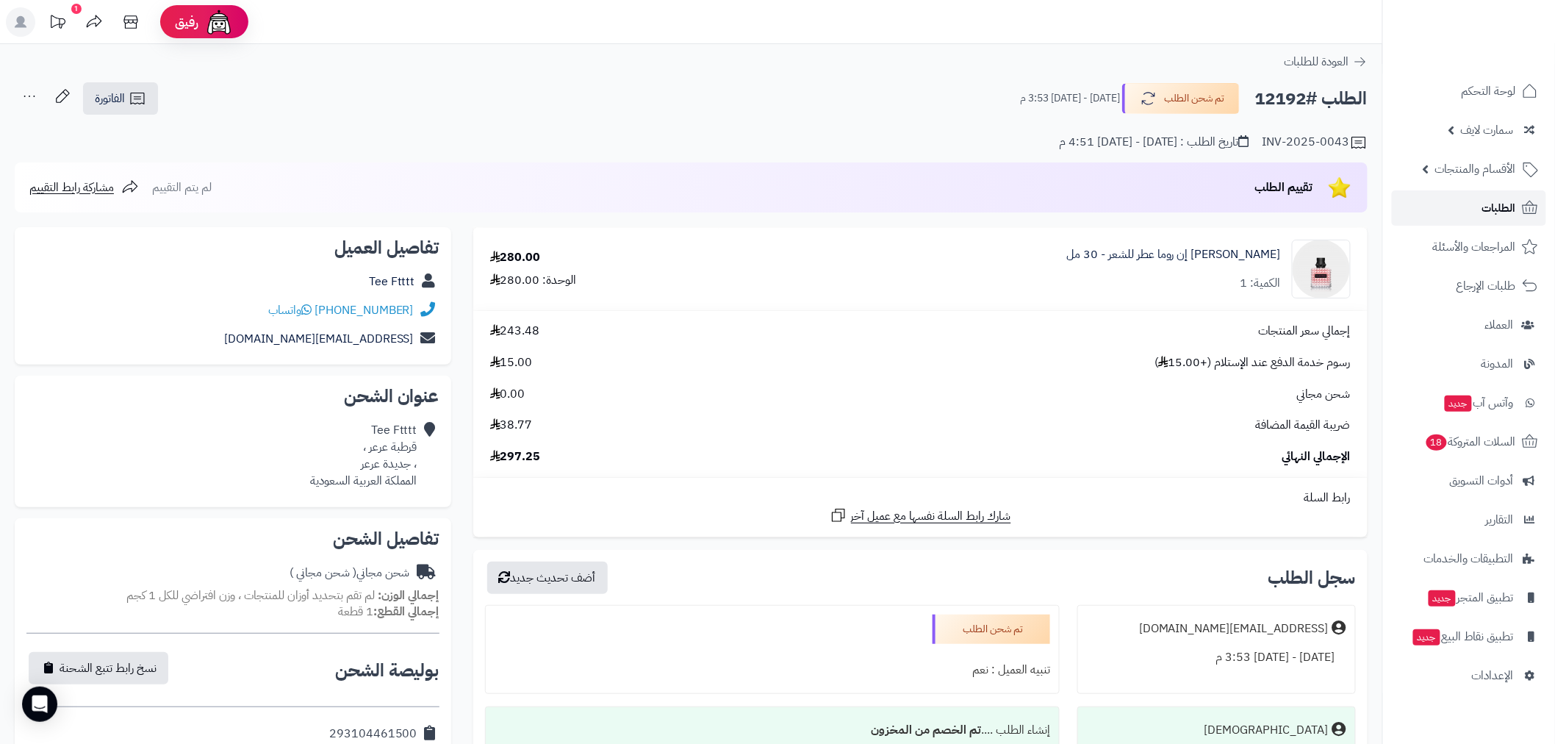
click at [1456, 203] on link "الطلبات" at bounding box center [1469, 207] width 154 height 35
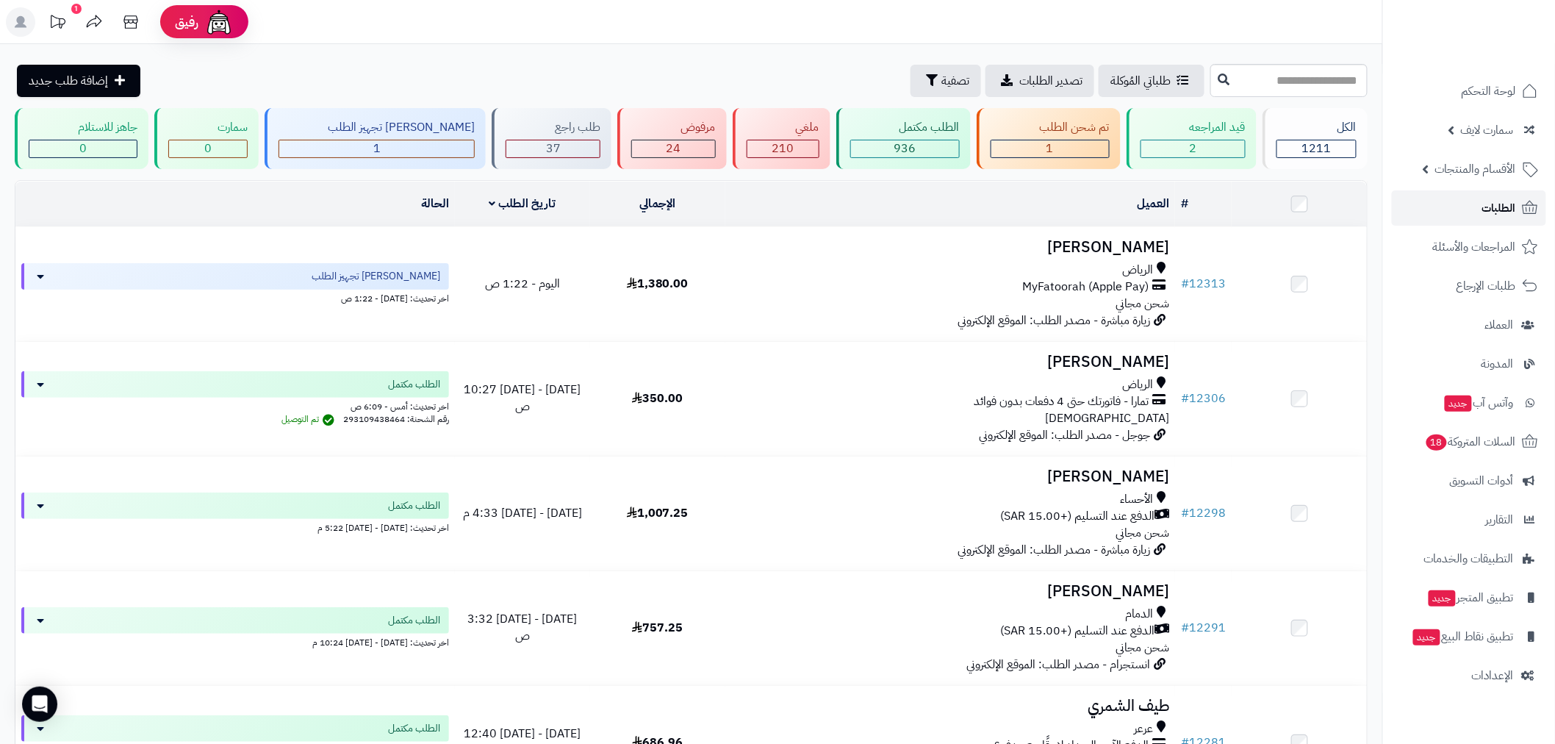
click at [1487, 221] on link "الطلبات" at bounding box center [1469, 207] width 154 height 35
